Goal: Information Seeking & Learning: Learn about a topic

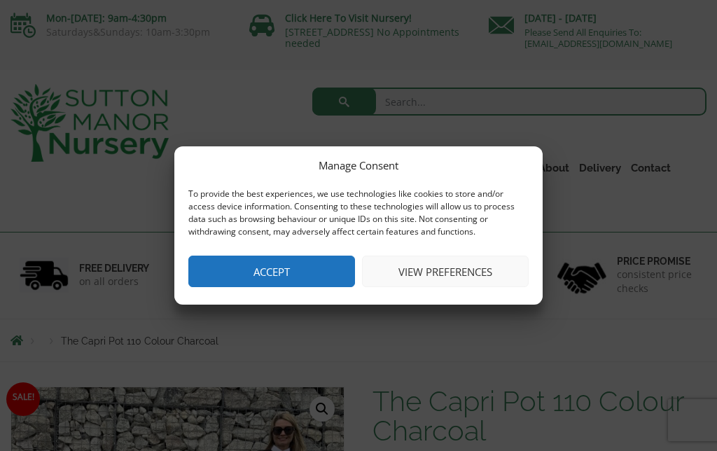
click at [471, 277] on button "View preferences" at bounding box center [445, 272] width 167 height 32
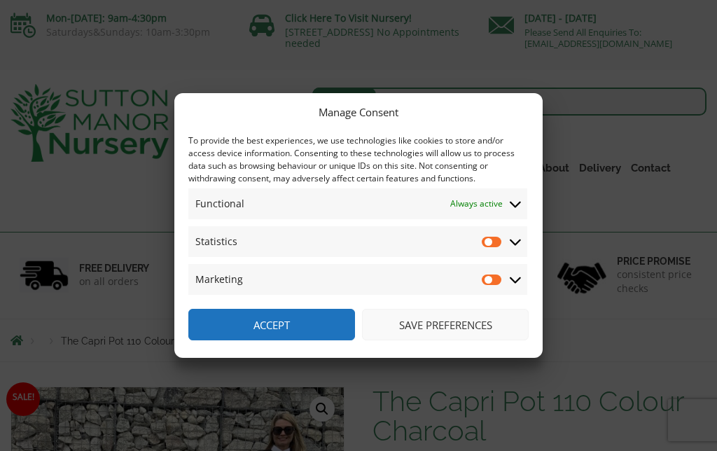
click at [490, 245] on input "Statistics" at bounding box center [492, 242] width 21 height 14
checkbox input "true"
click at [488, 278] on input "Marketing" at bounding box center [492, 279] width 21 height 14
checkbox input "true"
click at [494, 240] on input "Statistics" at bounding box center [492, 242] width 21 height 14
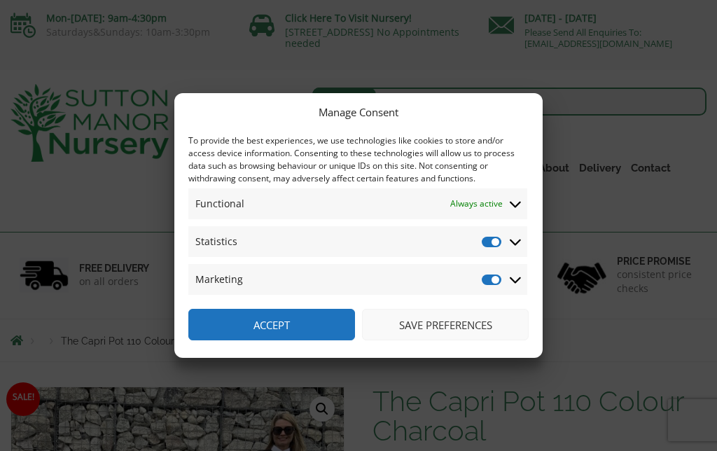
checkbox input "false"
click at [486, 282] on input "Marketing" at bounding box center [492, 279] width 21 height 14
checkbox input "false"
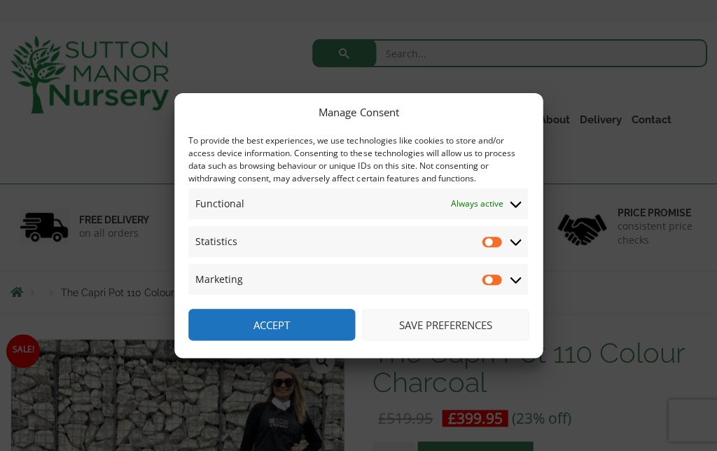
scroll to position [50, 0]
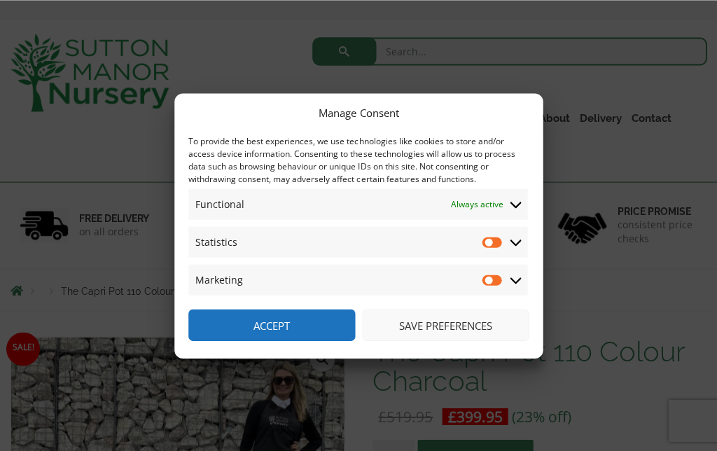
click at [455, 340] on button "Save preferences" at bounding box center [445, 325] width 167 height 32
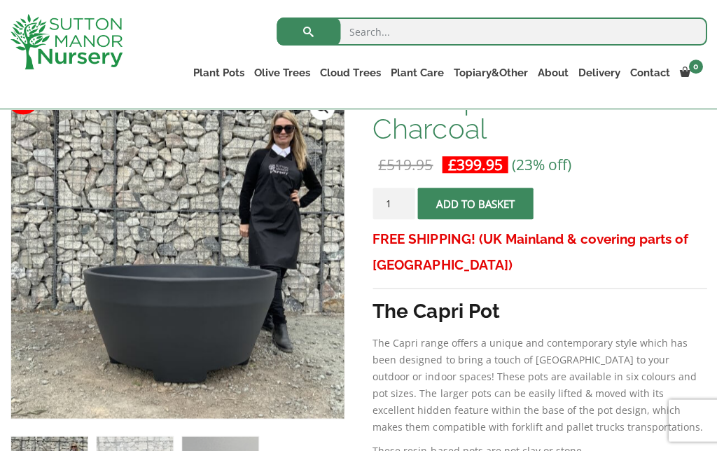
scroll to position [249, 0]
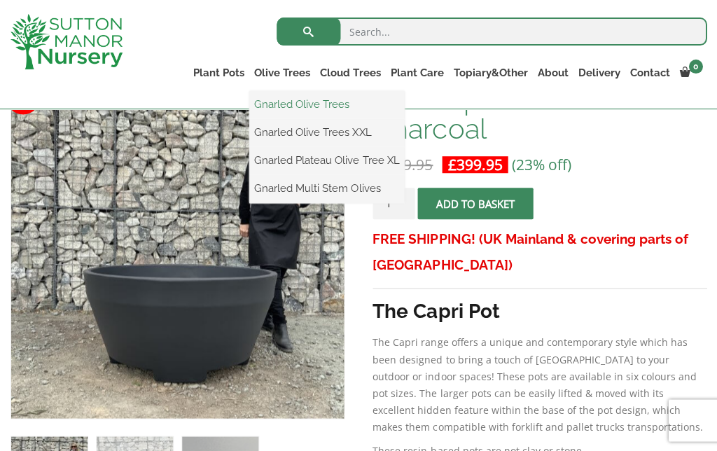
click at [342, 107] on link "Gnarled Olive Trees" at bounding box center [326, 104] width 155 height 21
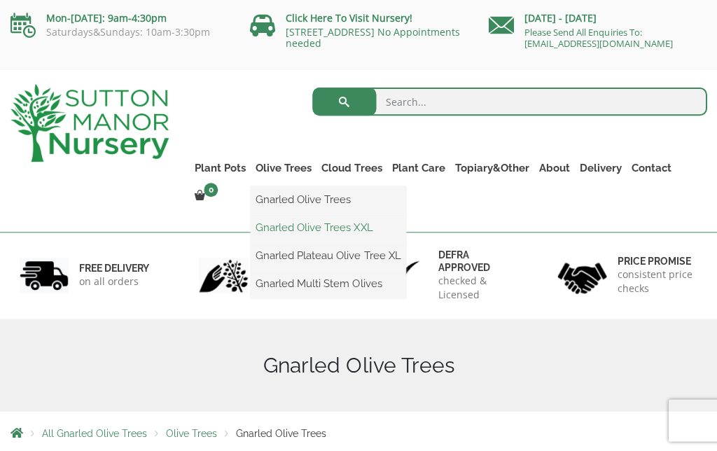
click at [359, 230] on link "Gnarled Olive Trees XXL" at bounding box center [328, 227] width 155 height 21
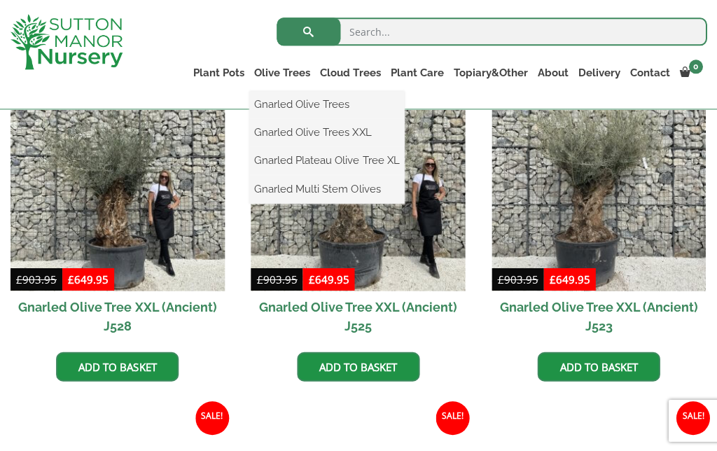
scroll to position [401, 0]
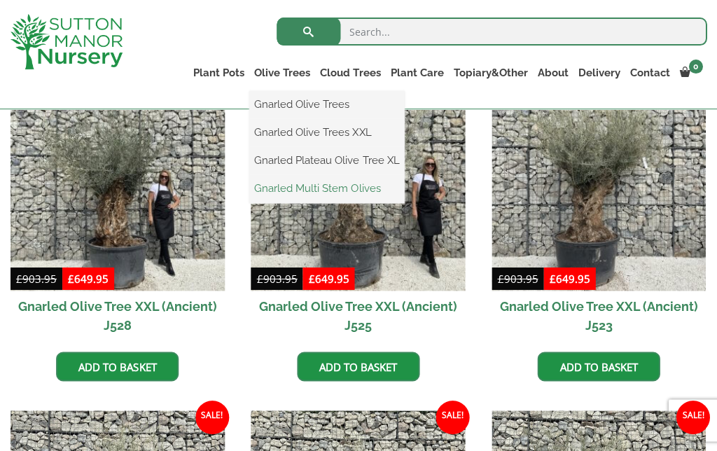
click at [366, 190] on link "Gnarled Multi Stem Olives" at bounding box center [326, 188] width 155 height 21
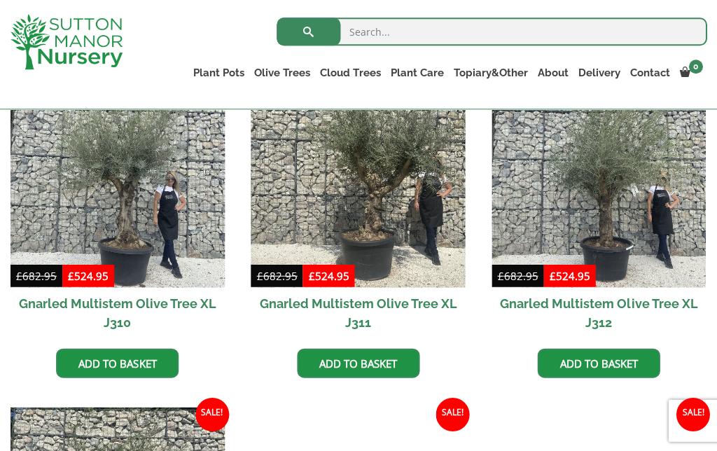
scroll to position [982, 0]
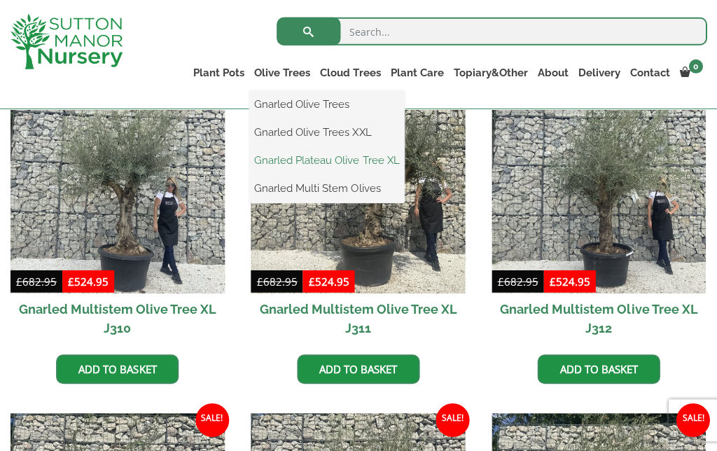
click at [369, 166] on link "Gnarled Plateau Olive Tree XL" at bounding box center [326, 160] width 155 height 21
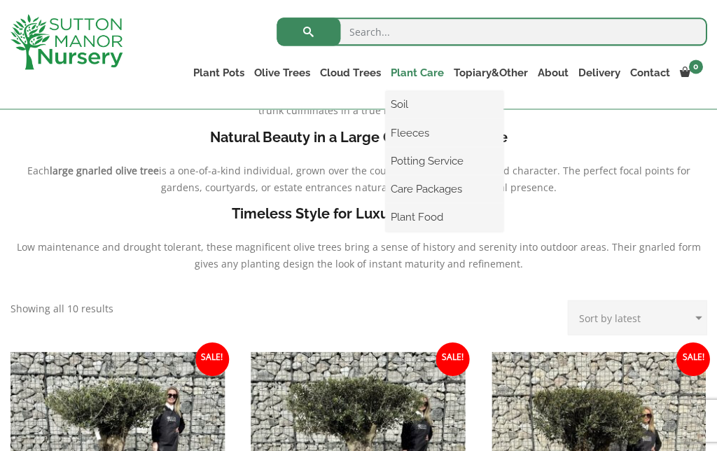
scroll to position [376, 0]
click at [422, 133] on link "Fleeces" at bounding box center [444, 132] width 118 height 21
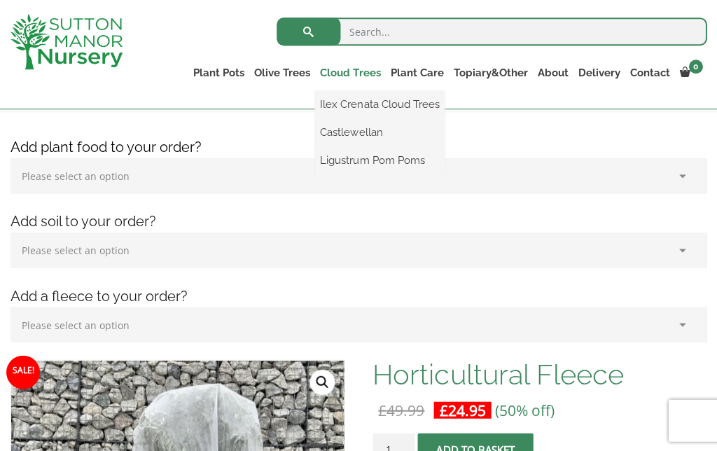
scroll to position [198, 0]
click at [427, 106] on link "Ilex Crenata Cloud Trees" at bounding box center [379, 104] width 129 height 21
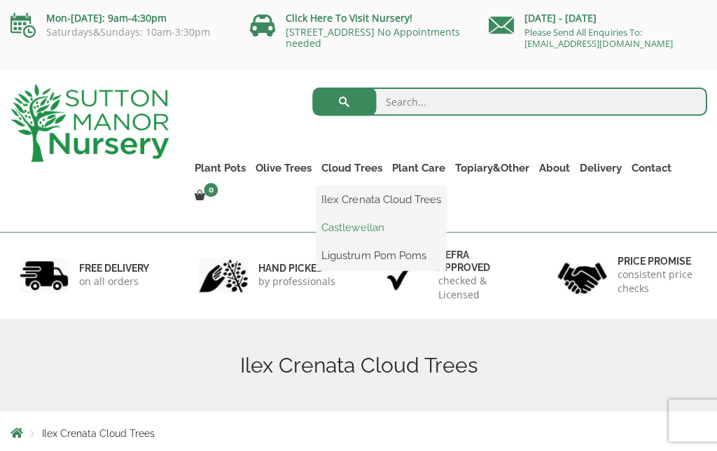
click at [374, 231] on link "Castlewellan" at bounding box center [381, 227] width 129 height 21
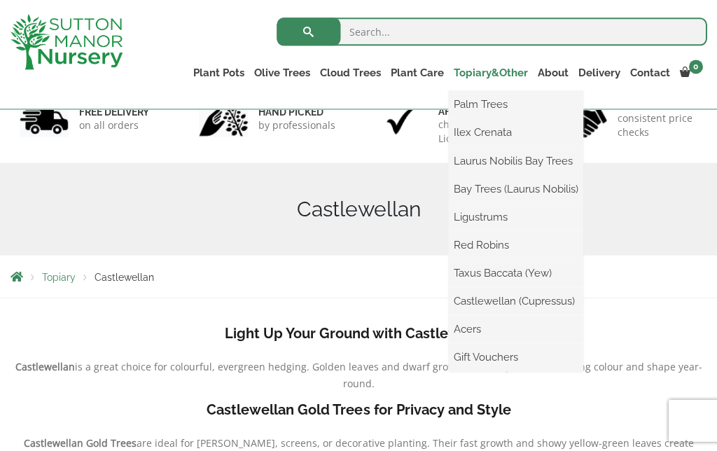
scroll to position [104, 0]
click at [511, 271] on link "Taxus Baccata (Yew)" at bounding box center [515, 272] width 134 height 21
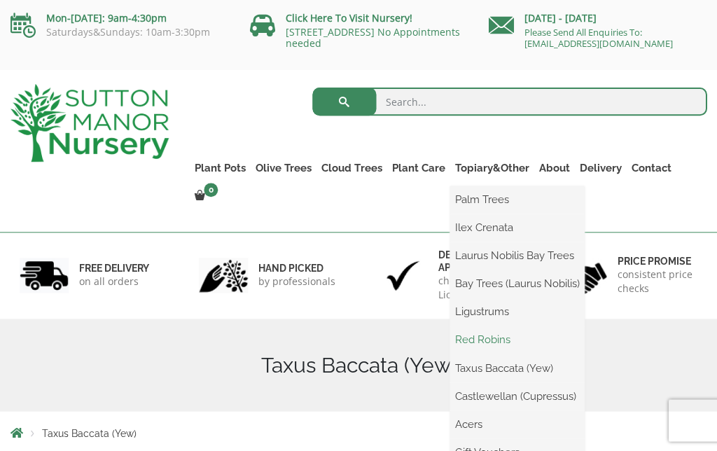
click at [494, 335] on link "Red Robins" at bounding box center [517, 339] width 134 height 21
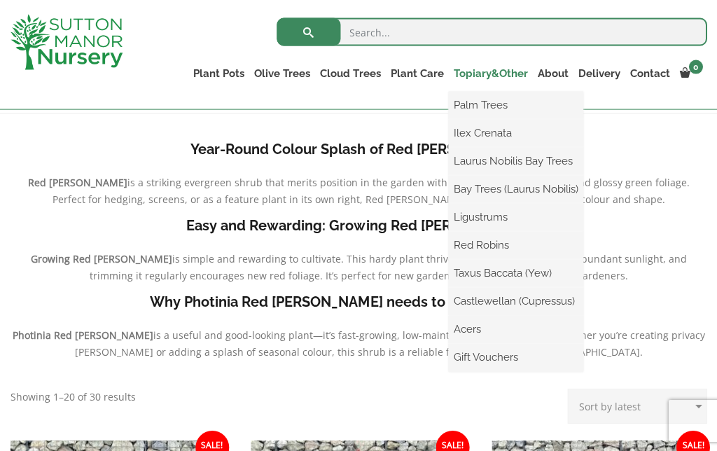
scroll to position [288, 0]
click at [498, 210] on link "Ligustrums" at bounding box center [515, 216] width 134 height 21
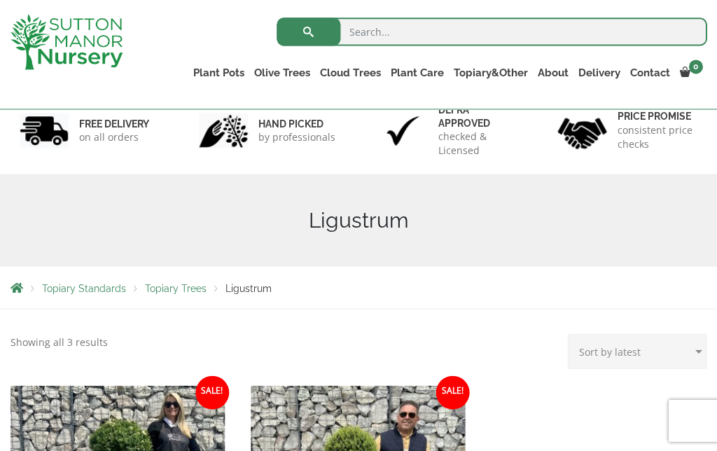
scroll to position [92, 0]
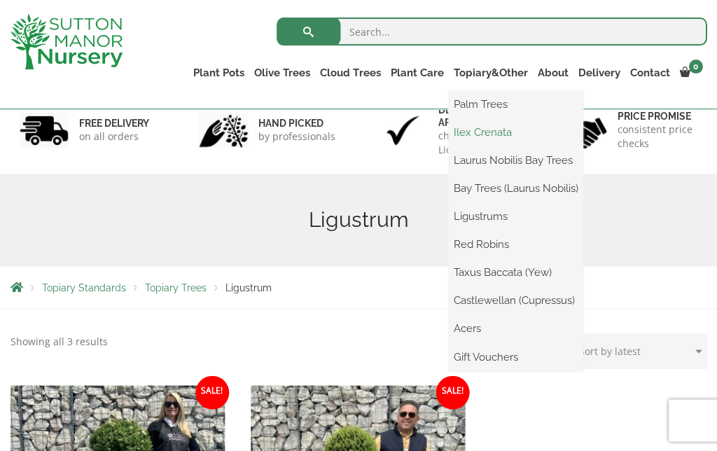
click at [500, 131] on link "Ilex Crenata" at bounding box center [515, 132] width 134 height 21
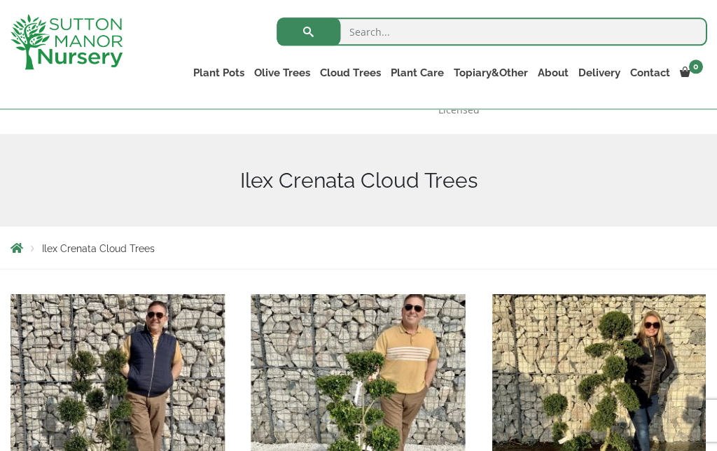
scroll to position [96, 0]
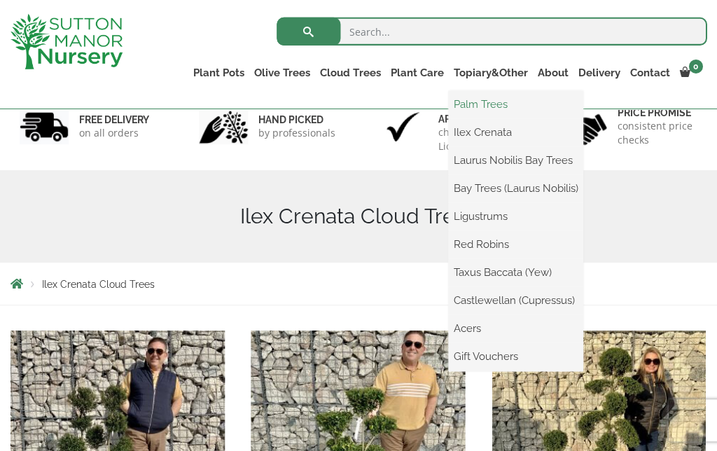
click at [491, 106] on link "Palm Trees" at bounding box center [515, 104] width 134 height 21
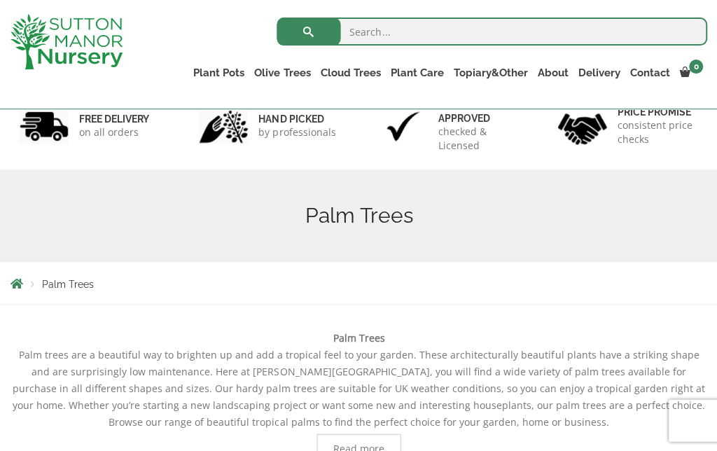
scroll to position [96, 0]
